Goal: Find specific page/section: Find specific page/section

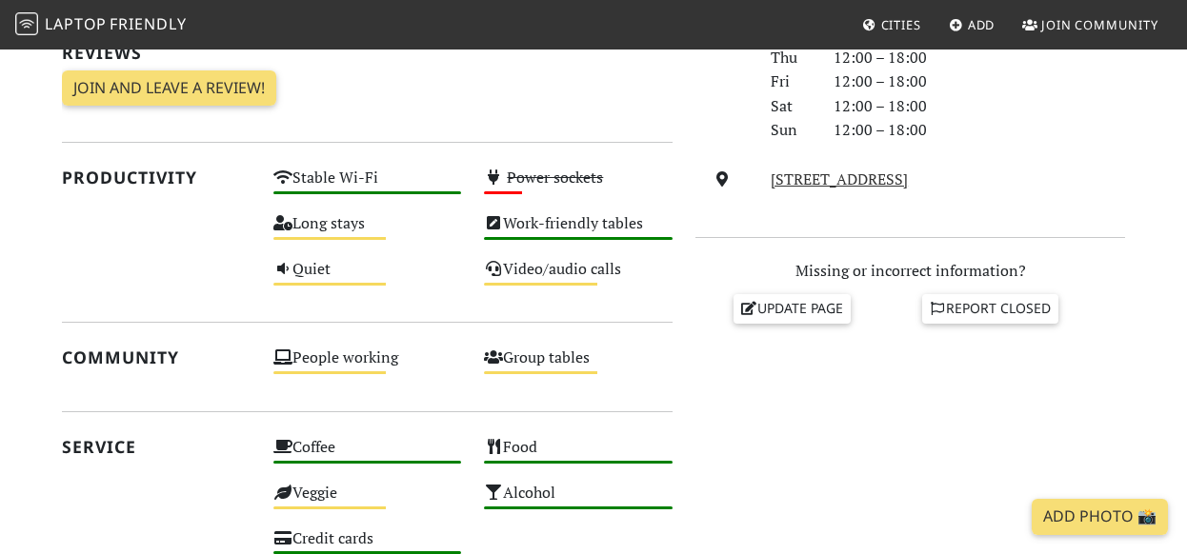
scroll to position [617, 0]
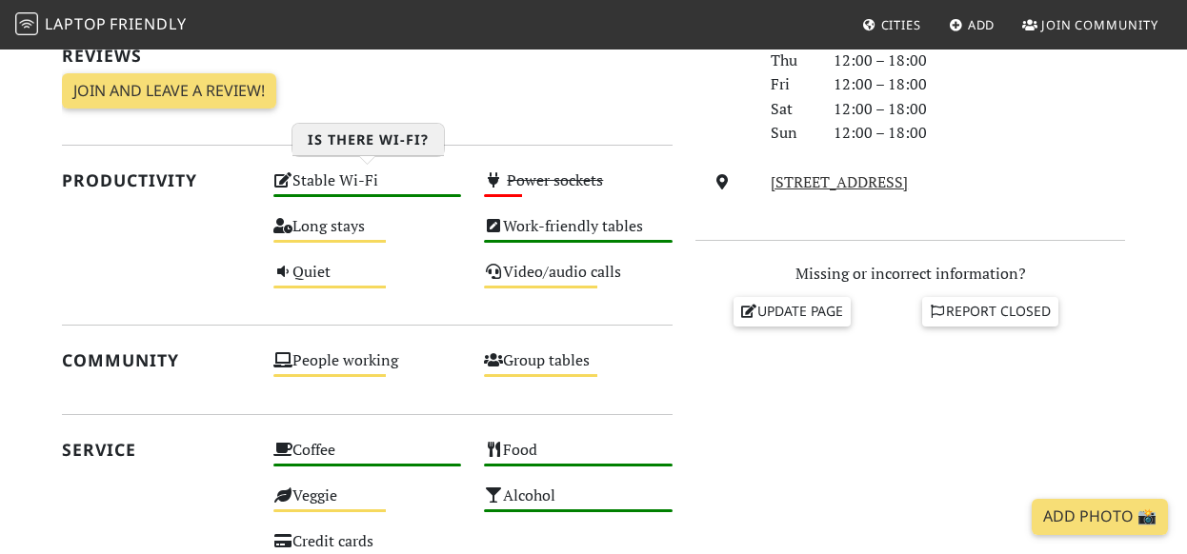
click at [350, 189] on div "Stable Wi-Fi High" at bounding box center [367, 190] width 211 height 46
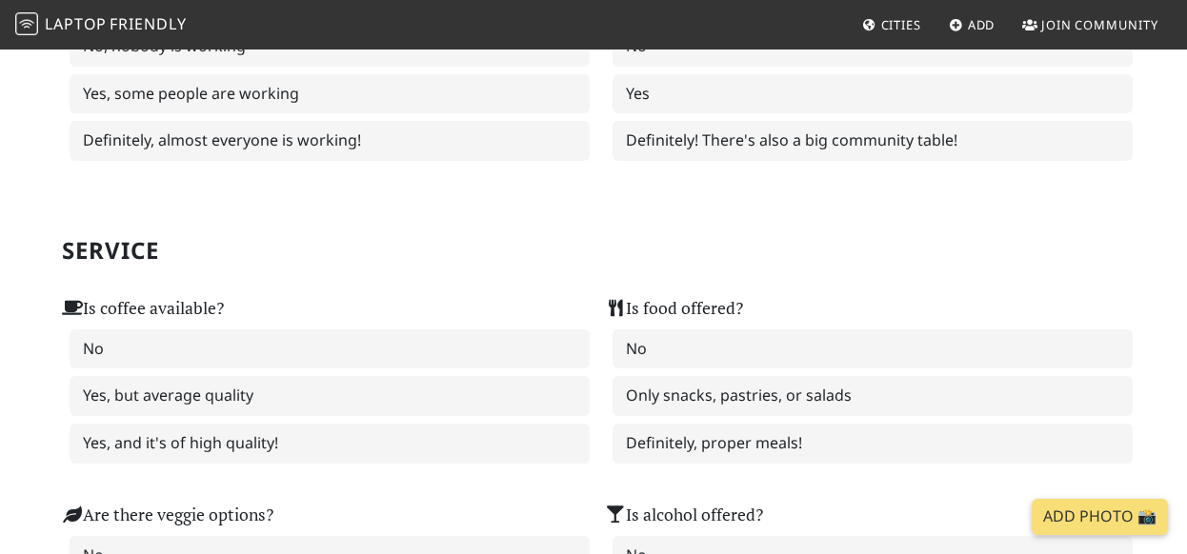
scroll to position [1014, 0]
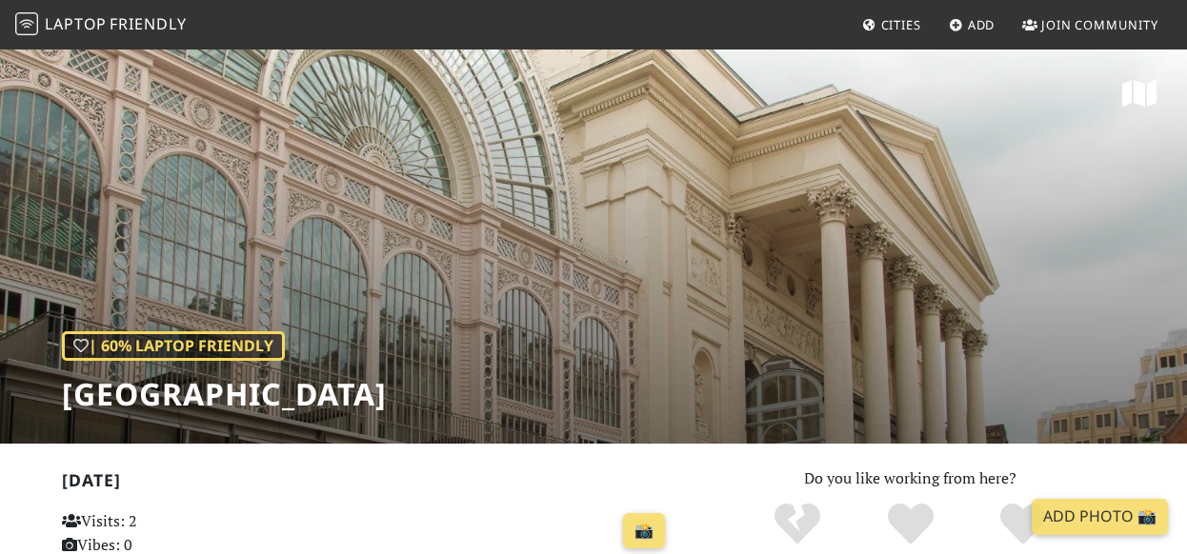
scroll to position [616, 0]
